Goal: Find specific page/section: Find specific page/section

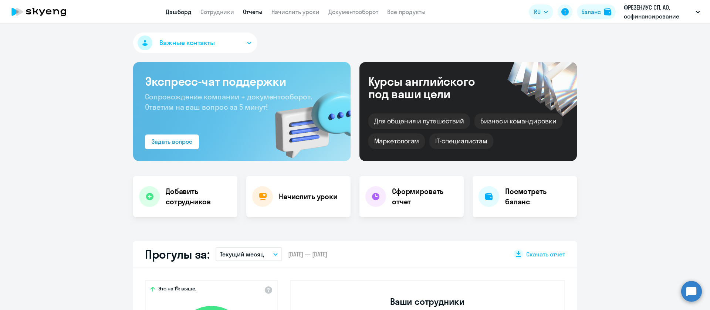
click at [260, 8] on app-header "Дашборд Сотрудники Отчеты Начислить уроки Документооборот Все продукты Дашборд …" at bounding box center [355, 12] width 710 height 24
click at [260, 9] on link "Отчеты" at bounding box center [253, 11] width 20 height 7
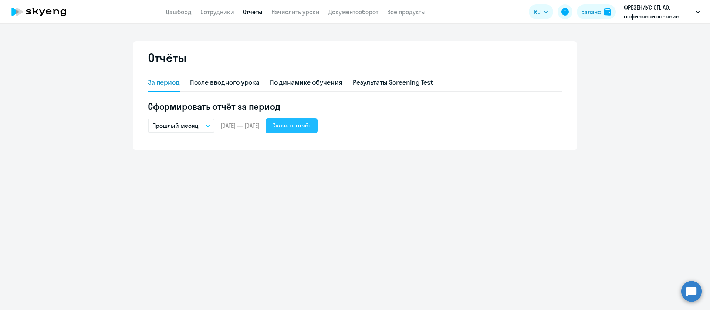
click at [318, 122] on button "Скачать отчёт" at bounding box center [291, 125] width 52 height 15
click at [215, 12] on link "Сотрудники" at bounding box center [217, 11] width 34 height 7
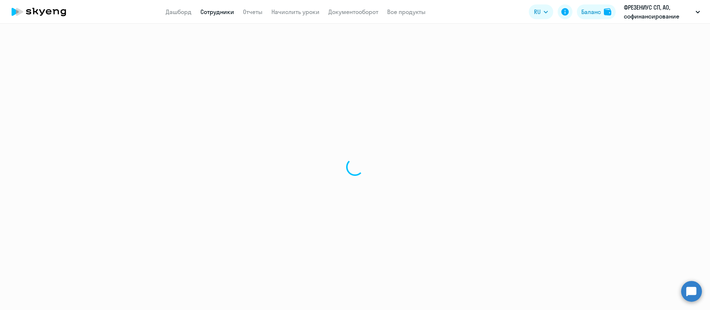
select select "30"
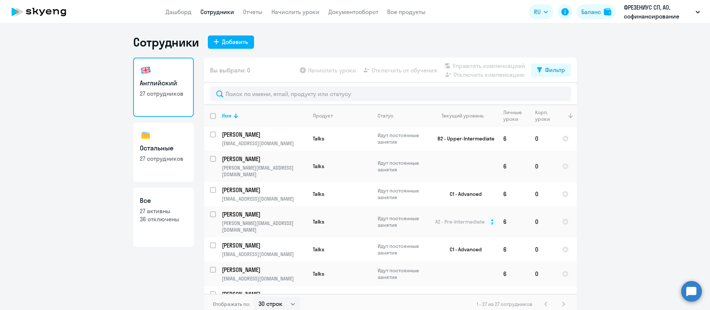
click at [556, 116] on th at bounding box center [566, 115] width 21 height 21
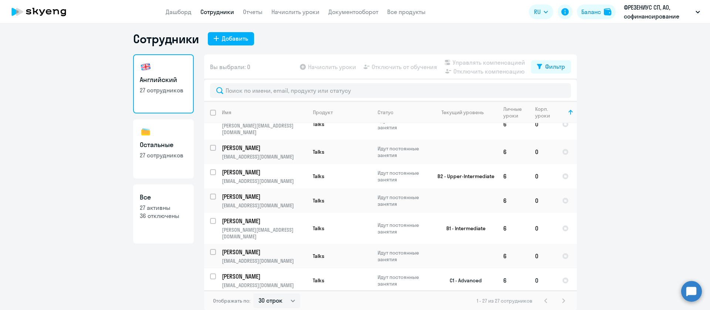
scroll to position [4, 0]
click at [150, 147] on h3 "Остальные" at bounding box center [163, 144] width 47 height 10
select select "30"
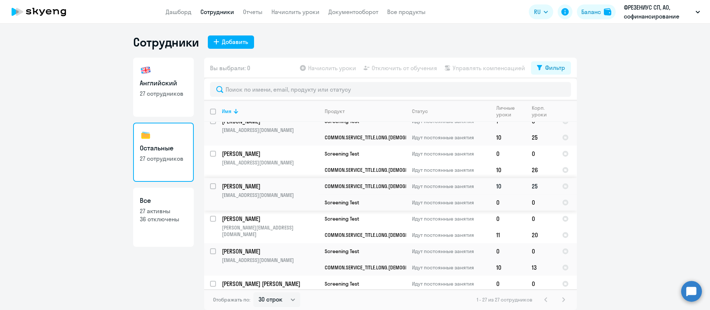
scroll to position [212, 0]
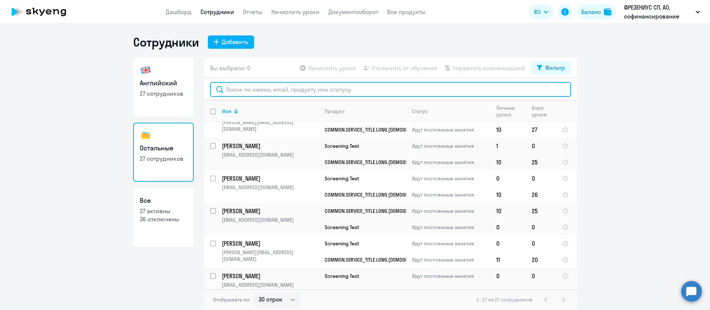
click at [269, 89] on input "text" at bounding box center [390, 89] width 361 height 15
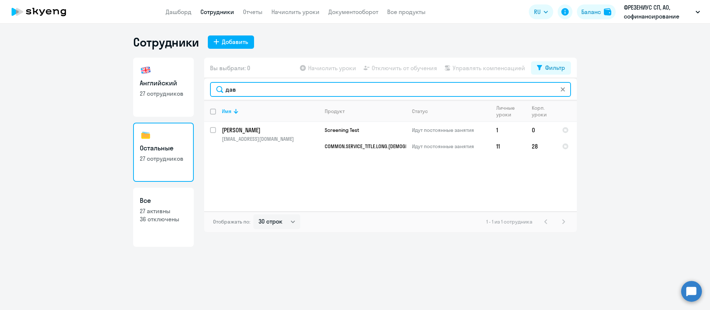
drag, startPoint x: 255, startPoint y: 91, endPoint x: 213, endPoint y: 88, distance: 42.6
click at [213, 88] on input "дав" at bounding box center [390, 89] width 361 height 15
click at [261, 96] on input "данили" at bounding box center [390, 89] width 361 height 15
drag, startPoint x: 246, startPoint y: 87, endPoint x: 212, endPoint y: 90, distance: 33.8
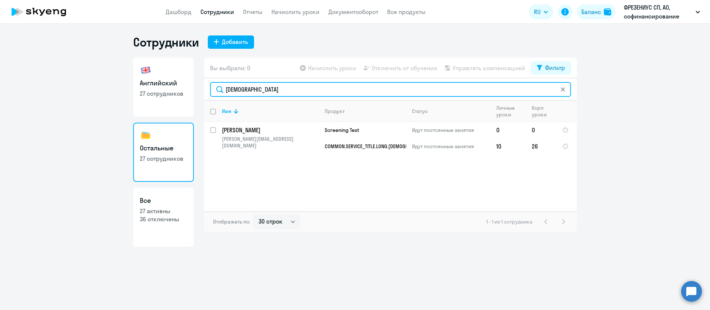
click at [212, 90] on input "[DEMOGRAPHIC_DATA]" at bounding box center [390, 89] width 361 height 15
drag, startPoint x: 254, startPoint y: 88, endPoint x: 203, endPoint y: 88, distance: 51.8
click at [203, 87] on div "Английский 27 сотрудников Остальные 27 сотрудников Все 27 активны 36 отключены …" at bounding box center [355, 152] width 444 height 189
drag, startPoint x: 264, startPoint y: 91, endPoint x: 208, endPoint y: 86, distance: 56.1
click at [209, 85] on div "[PERSON_NAME]" at bounding box center [390, 89] width 373 height 22
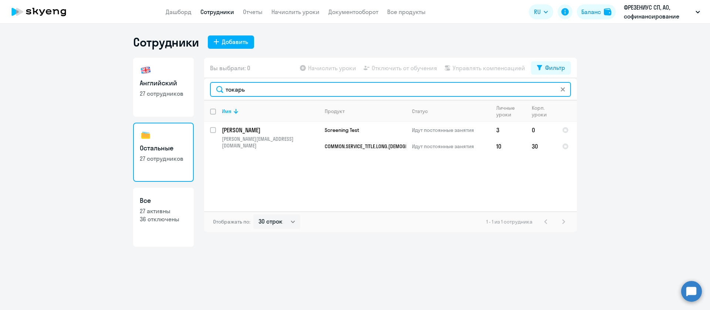
click at [257, 93] on input "токарь" at bounding box center [390, 89] width 361 height 15
click at [258, 89] on input "токарь" at bounding box center [390, 89] width 361 height 15
type input "фильк"
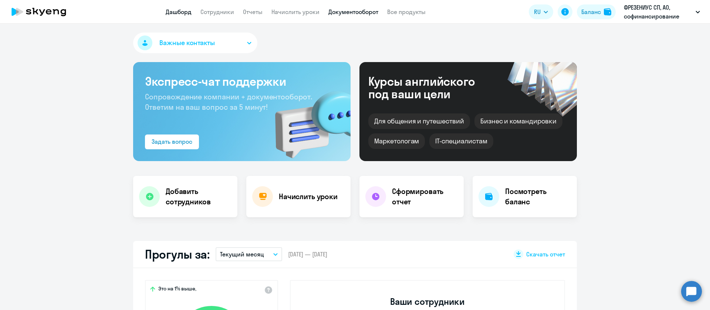
click at [333, 10] on link "Документооборот" at bounding box center [353, 11] width 50 height 7
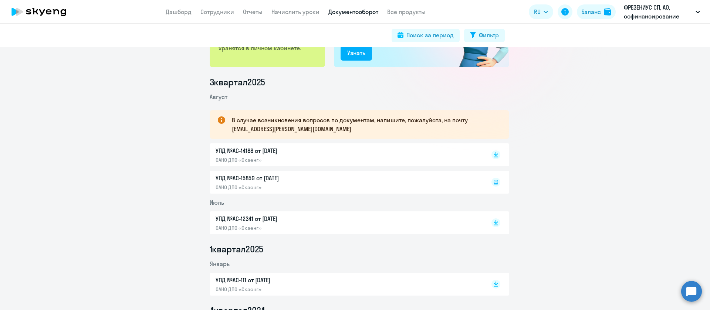
scroll to position [55, 0]
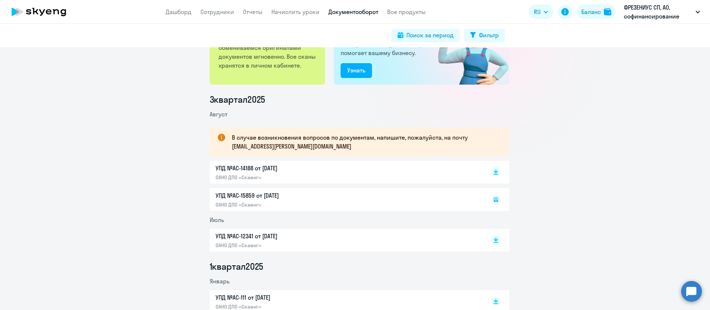
click at [210, 200] on div "УПД №AC-15859 от 31.08.2025 ОАНО ДПО «Скаенг»" at bounding box center [359, 199] width 299 height 23
